Goal: Information Seeking & Learning: Understand process/instructions

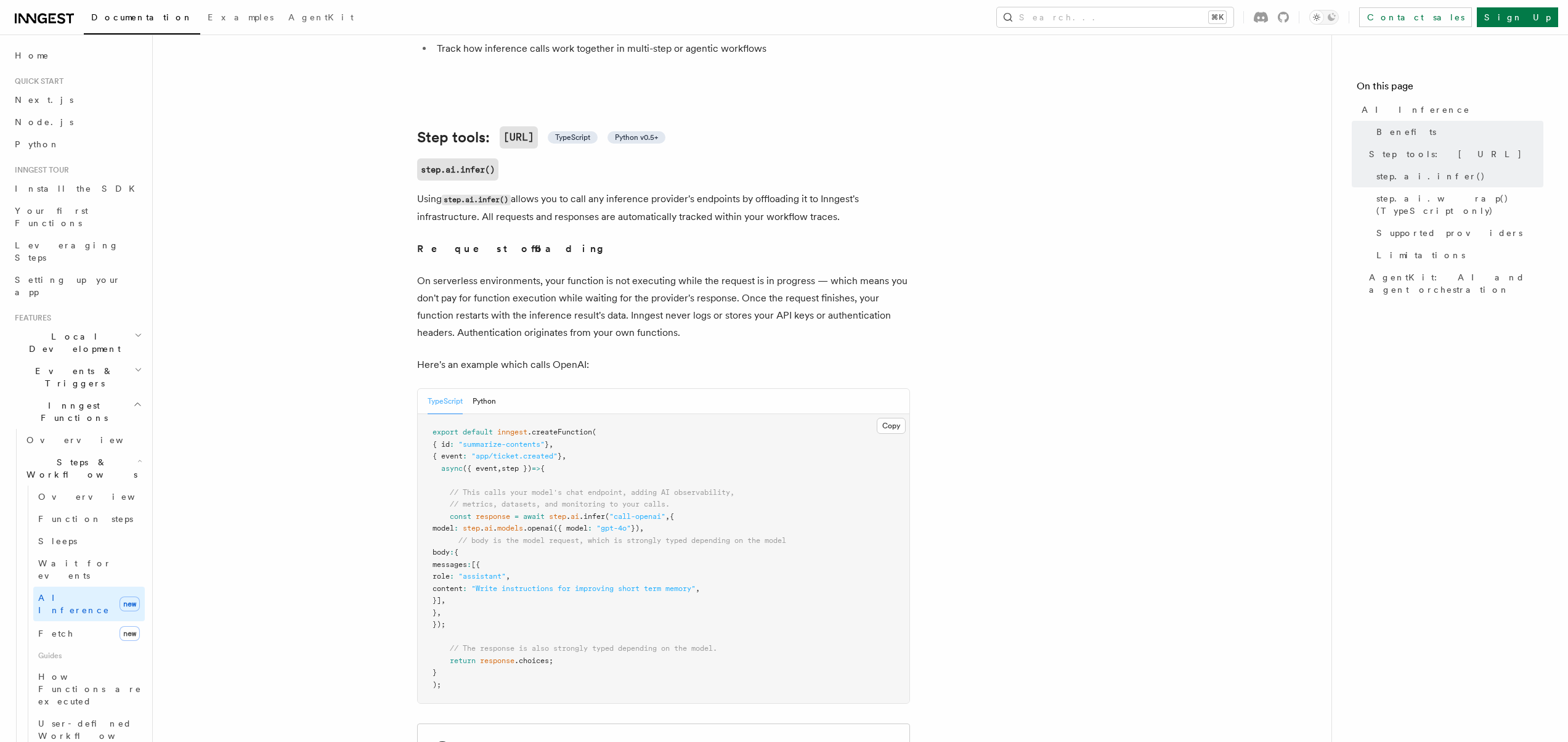
scroll to position [513, 0]
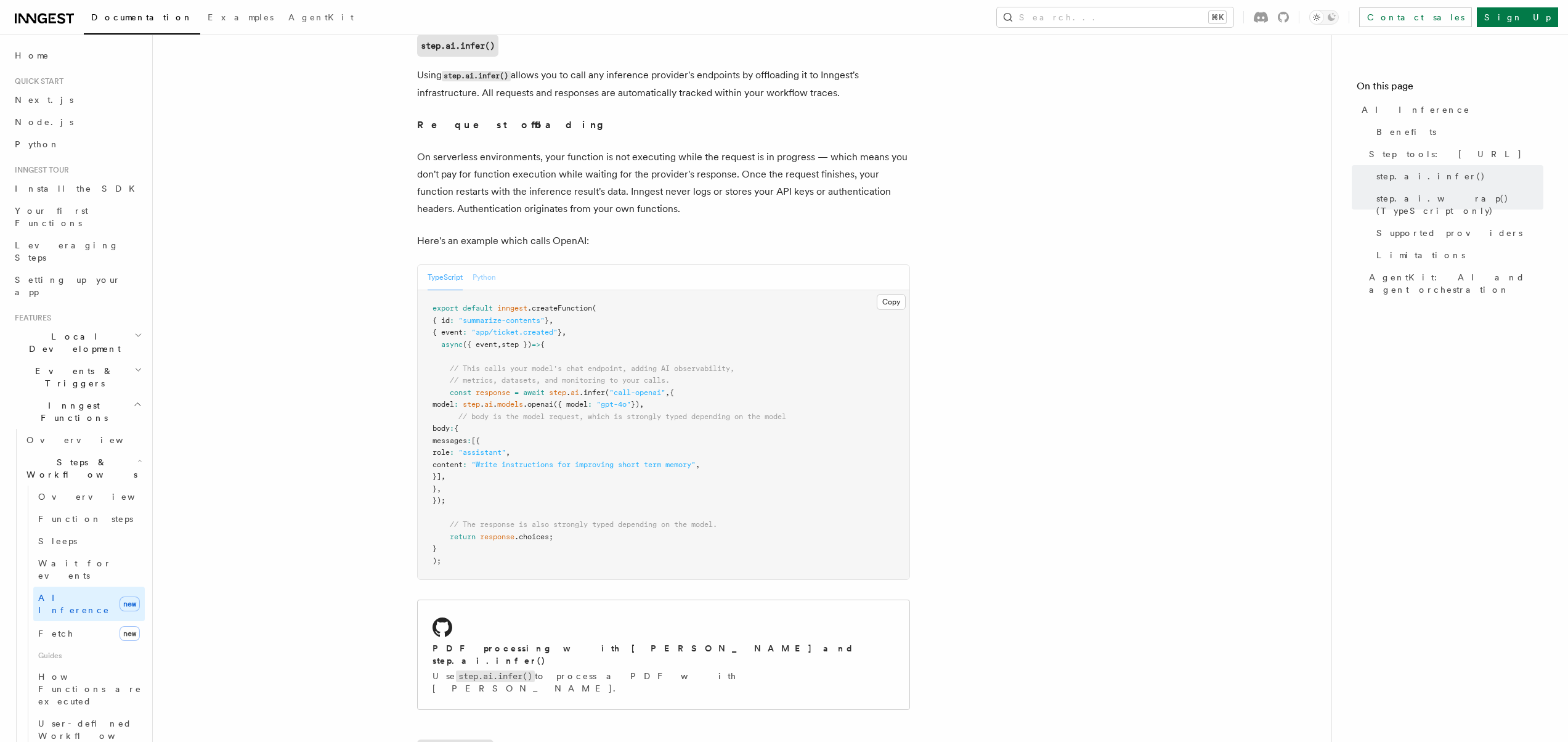
click at [492, 265] on button "Python" at bounding box center [485, 277] width 24 height 25
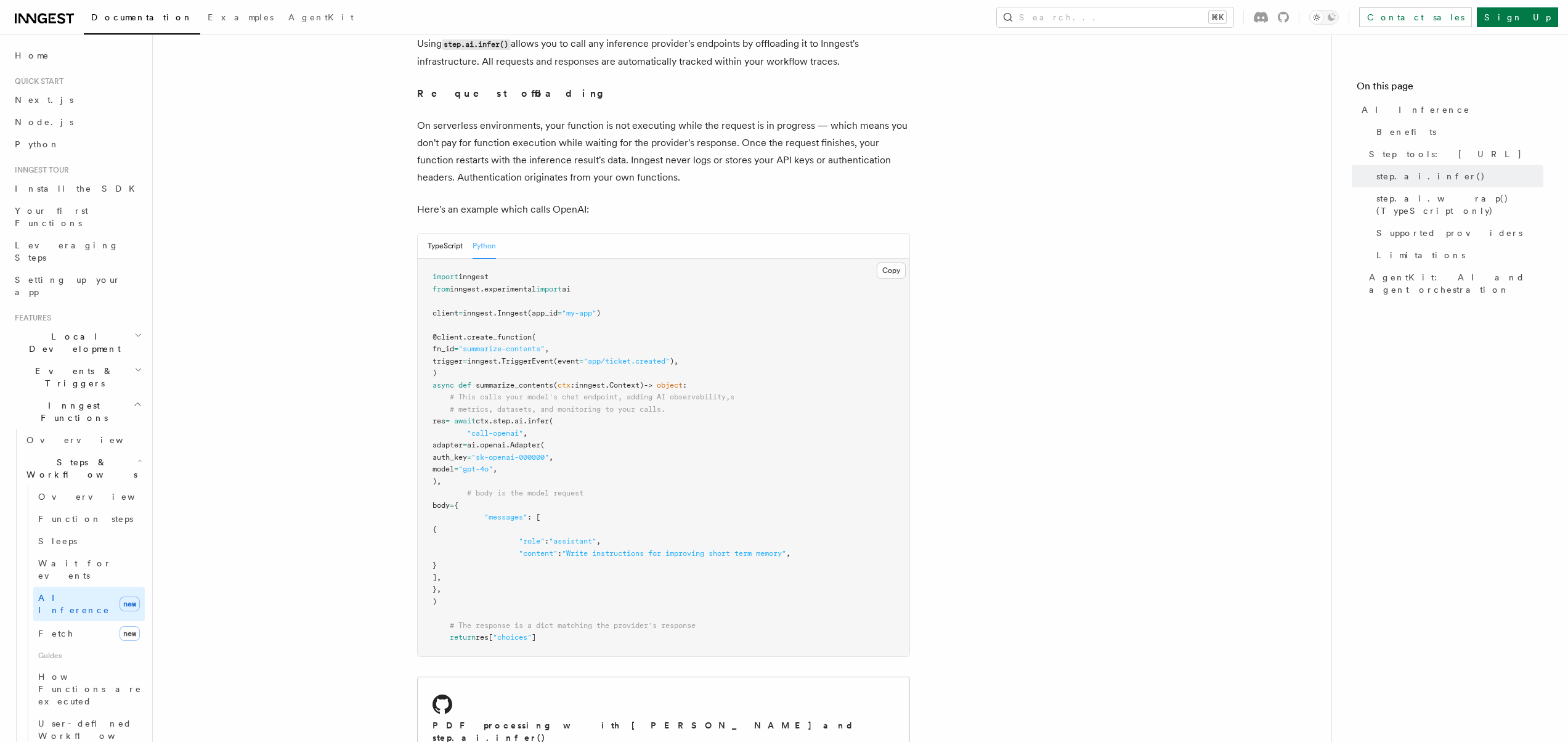
scroll to position [547, 0]
click at [533, 508] on pre "import inngest from inngest . experimental import ai client = inngest . Inngest…" at bounding box center [663, 455] width 491 height 397
drag, startPoint x: 490, startPoint y: 486, endPoint x: 522, endPoint y: 573, distance: 92.7
click at [522, 573] on pre "import inngest from inngest . experimental import ai client = inngest . Inngest…" at bounding box center [663, 455] width 491 height 397
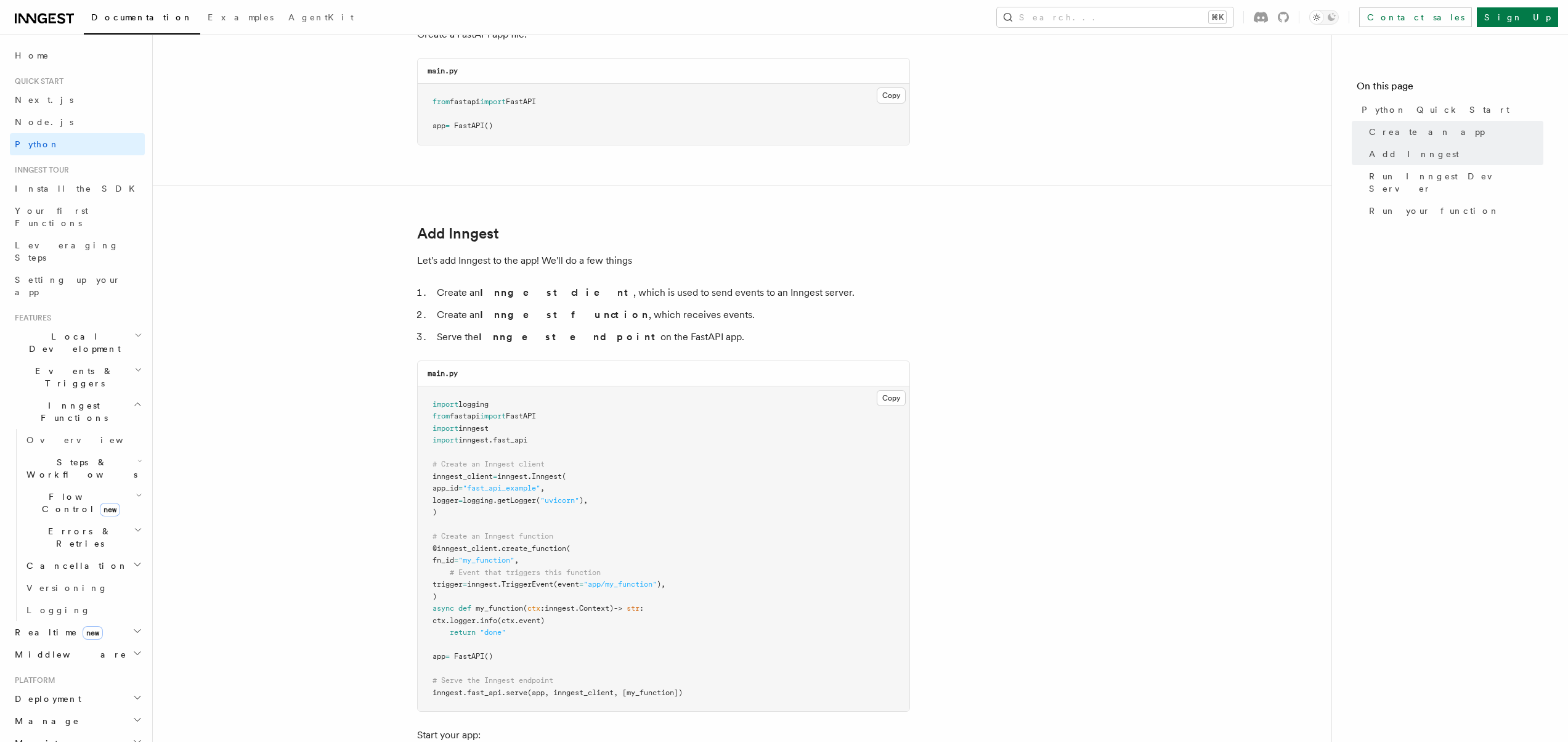
scroll to position [566, 0]
